Goal: Download file/media

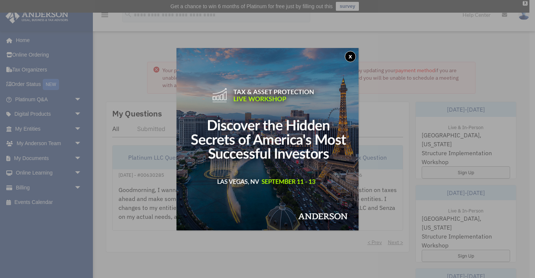
click at [351, 57] on button "x" at bounding box center [350, 56] width 11 height 11
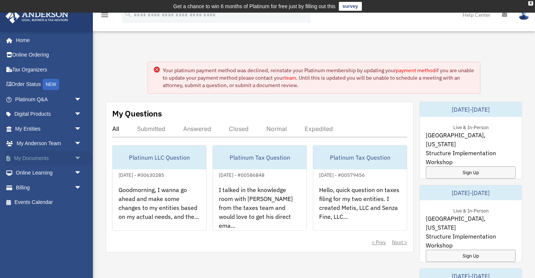
click at [26, 158] on link "My Documents arrow_drop_down" at bounding box center [49, 158] width 88 height 15
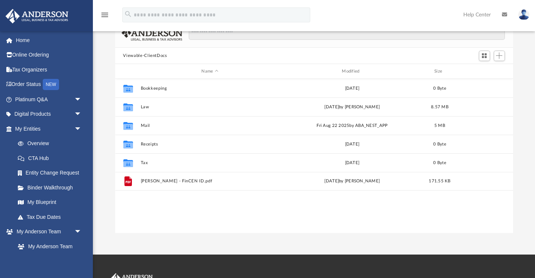
scroll to position [0, 0]
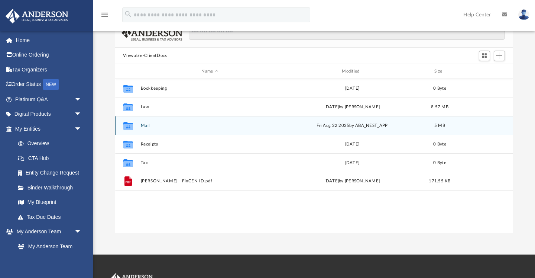
click at [142, 126] on button "Mail" at bounding box center [210, 125] width 139 height 5
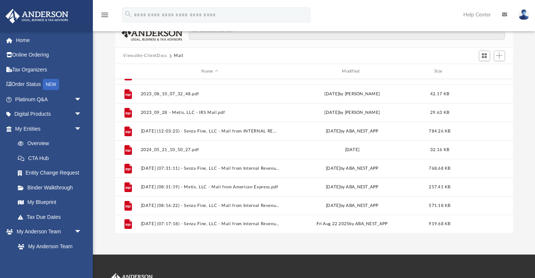
scroll to position [50, 0]
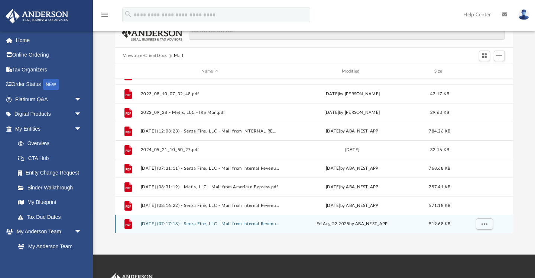
click at [181, 222] on button "[DATE] (07:17:18) - Senza Fine, LLC - Mail from Internal Revenue Service.pdf" at bounding box center [210, 224] width 139 height 5
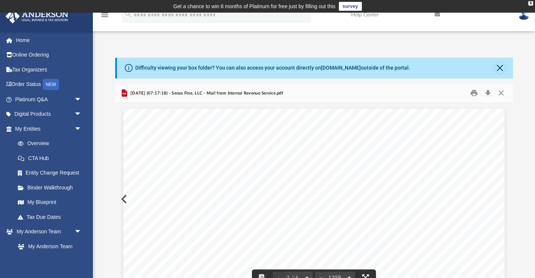
scroll to position [0, 0]
click at [488, 90] on button "Download" at bounding box center [488, 93] width 13 height 12
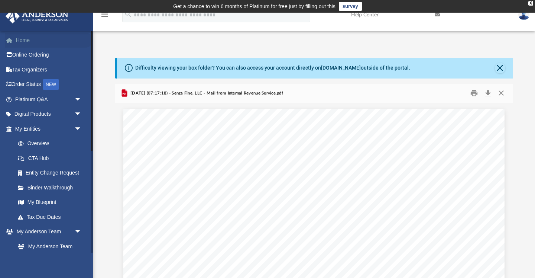
click at [22, 41] on link "Home" at bounding box center [49, 40] width 88 height 15
